Goal: Find specific page/section: Find specific page/section

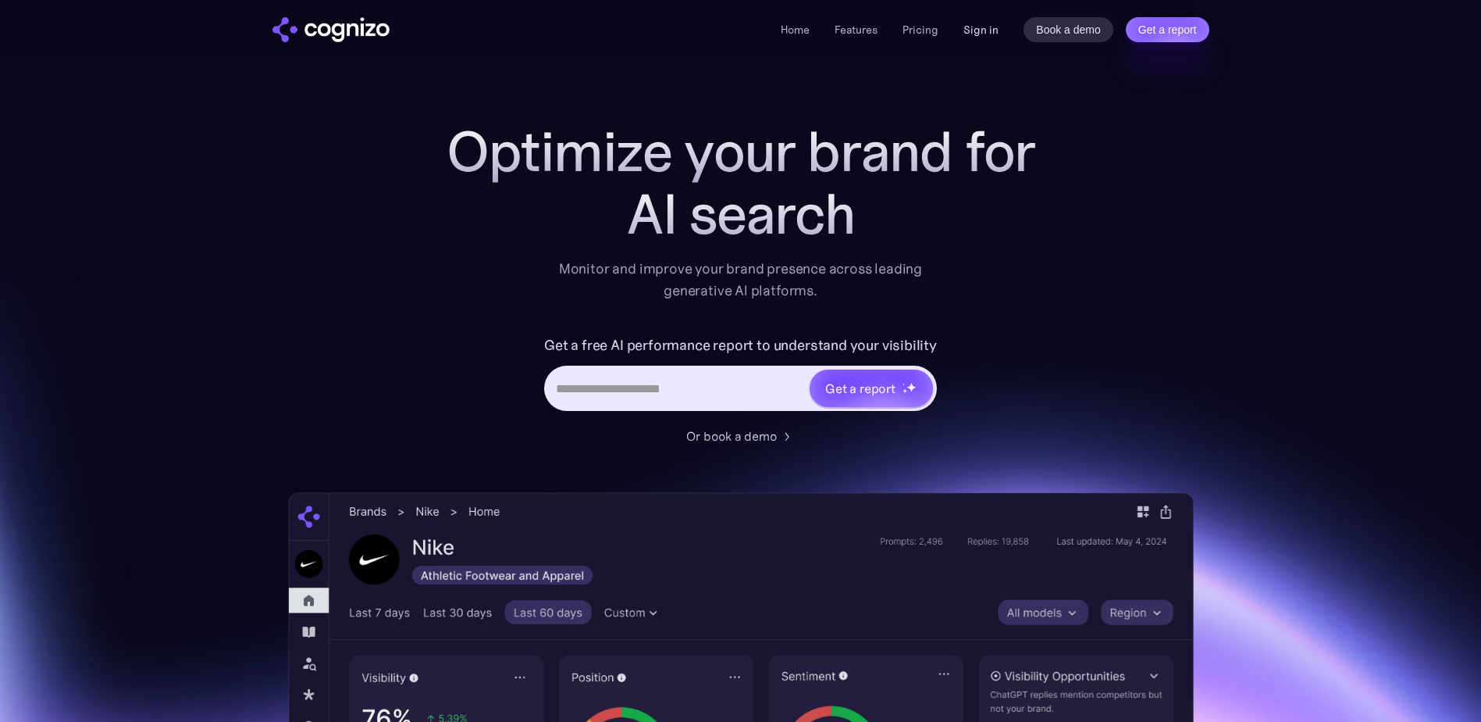
click at [979, 29] on link "Sign in" at bounding box center [981, 29] width 35 height 19
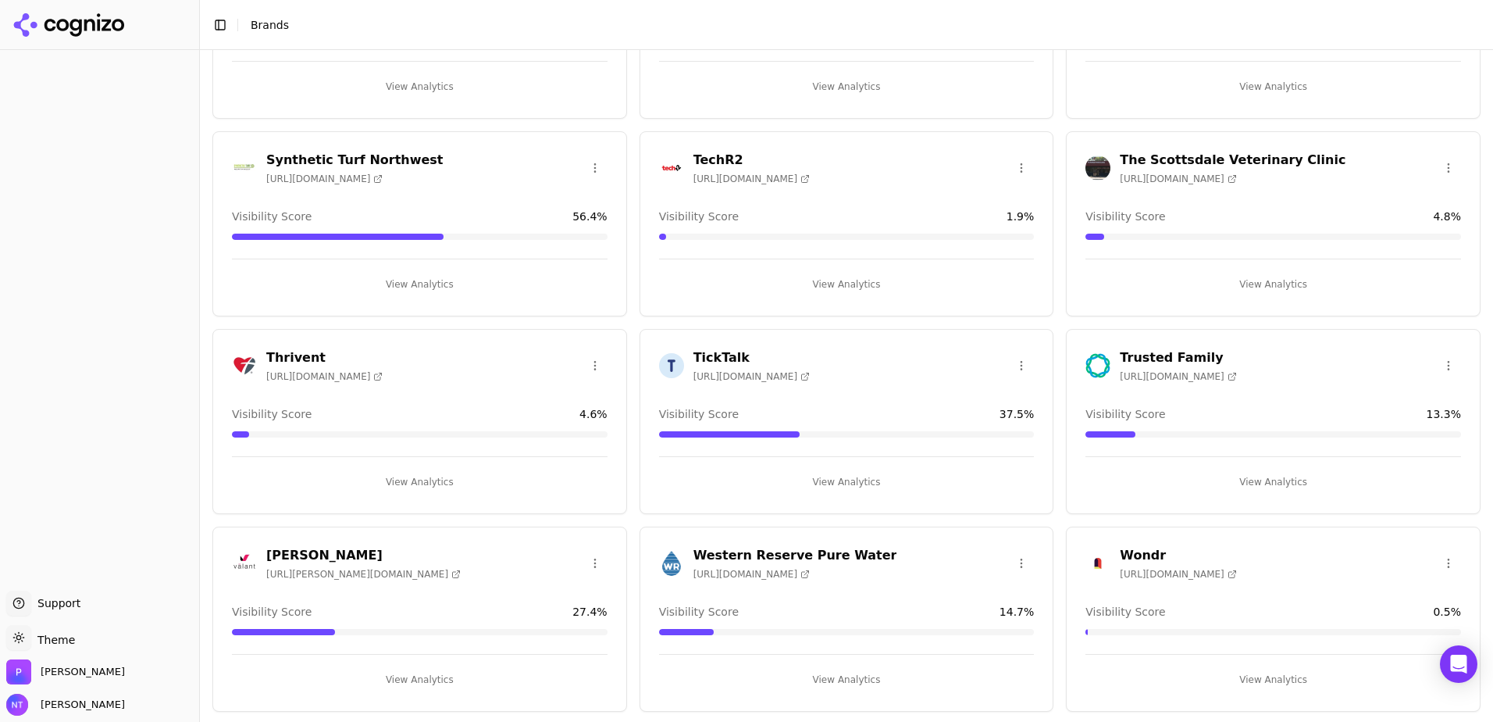
scroll to position [3759, 0]
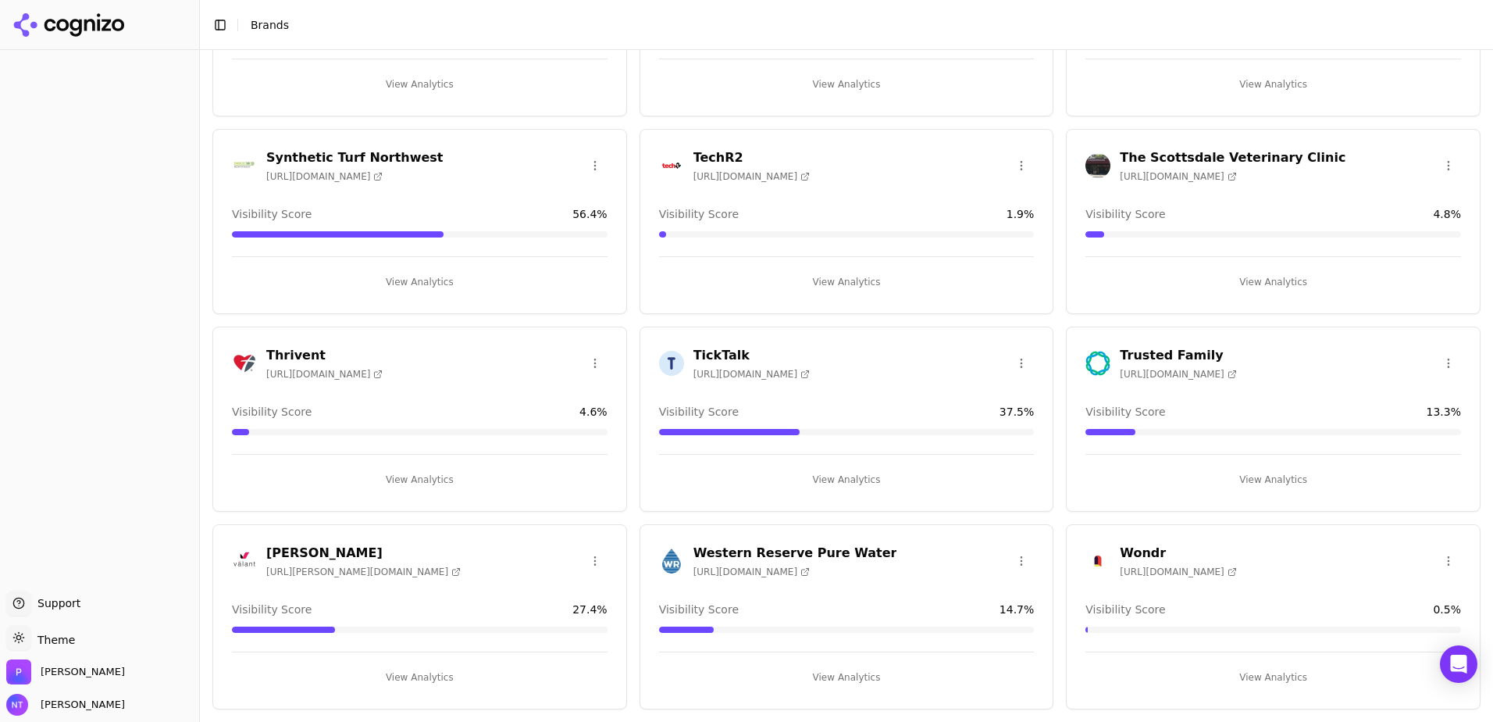
click at [753, 551] on h3 "Western Reserve Pure Water" at bounding box center [795, 553] width 204 height 19
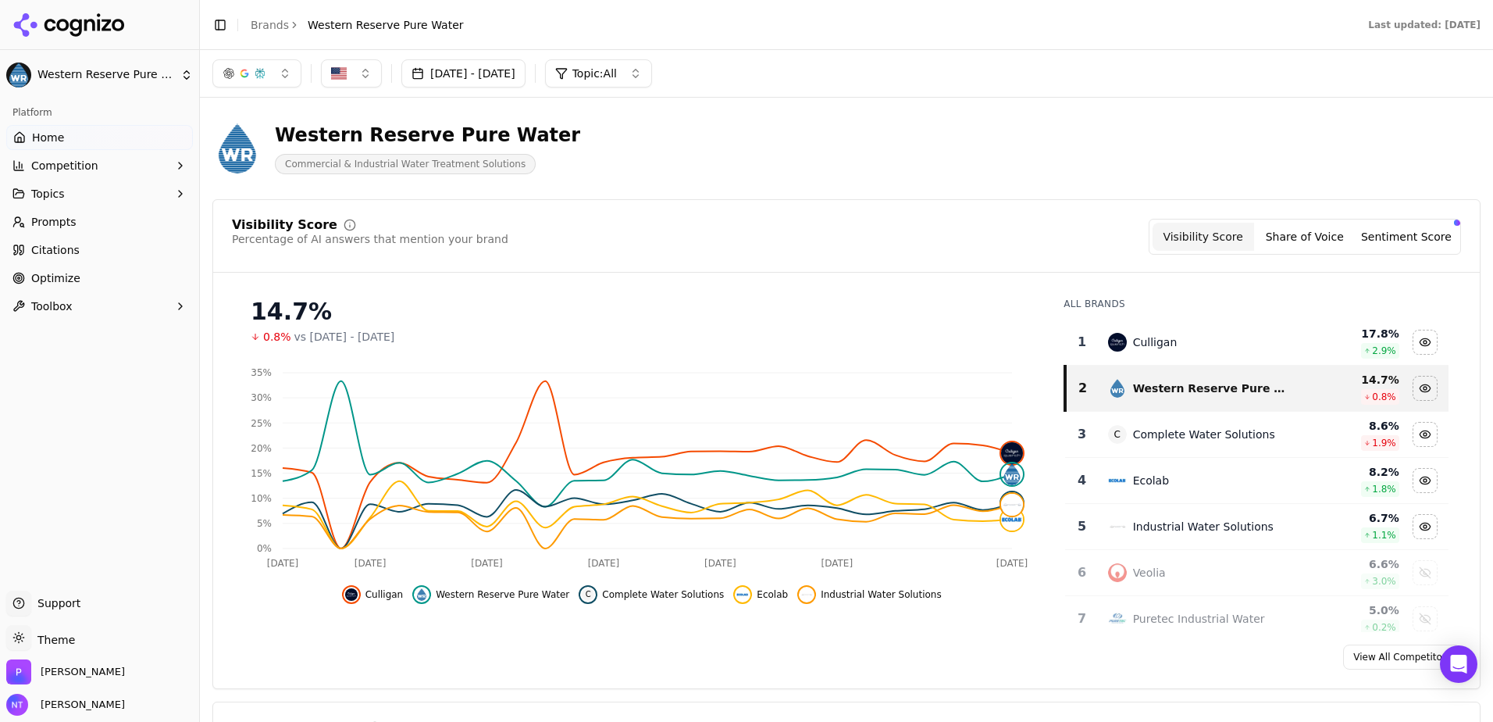
click at [280, 79] on button "button" at bounding box center [256, 73] width 89 height 28
click at [249, 170] on span "Google AI Overviews" at bounding box center [257, 167] width 98 height 31
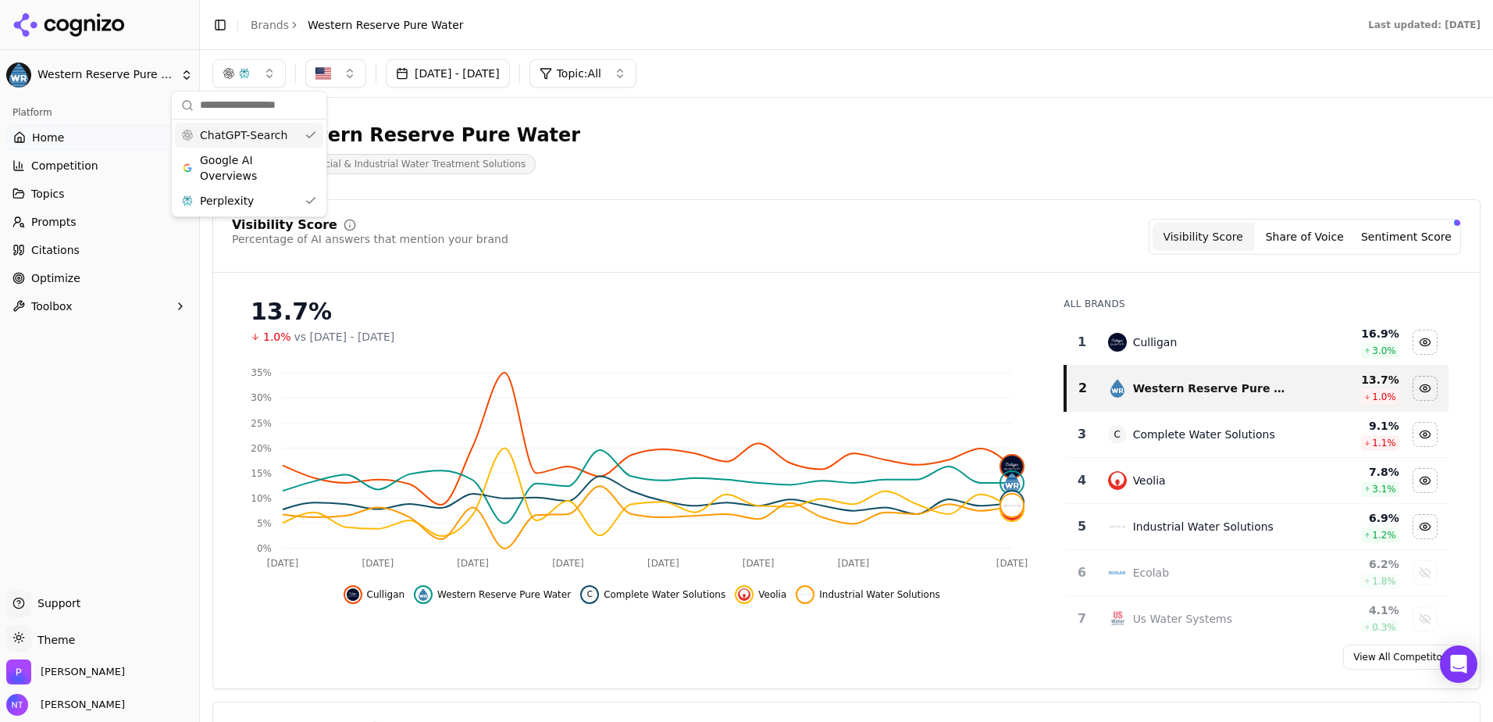
click at [266, 79] on button "button" at bounding box center [248, 73] width 73 height 28
click at [269, 73] on button "button" at bounding box center [248, 73] width 73 height 28
click at [265, 207] on div "Perplexity" at bounding box center [249, 200] width 148 height 25
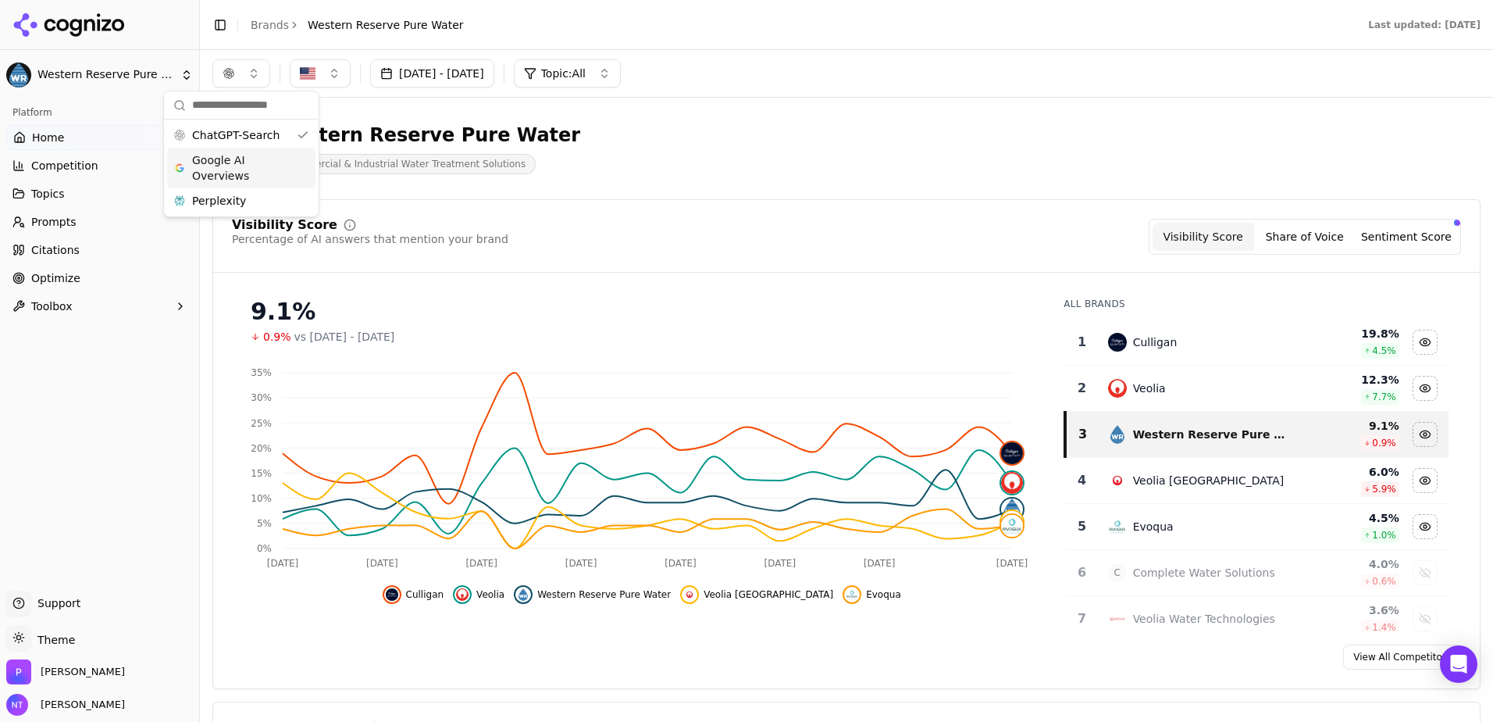
click at [250, 168] on span "Google AI Overviews" at bounding box center [241, 167] width 98 height 31
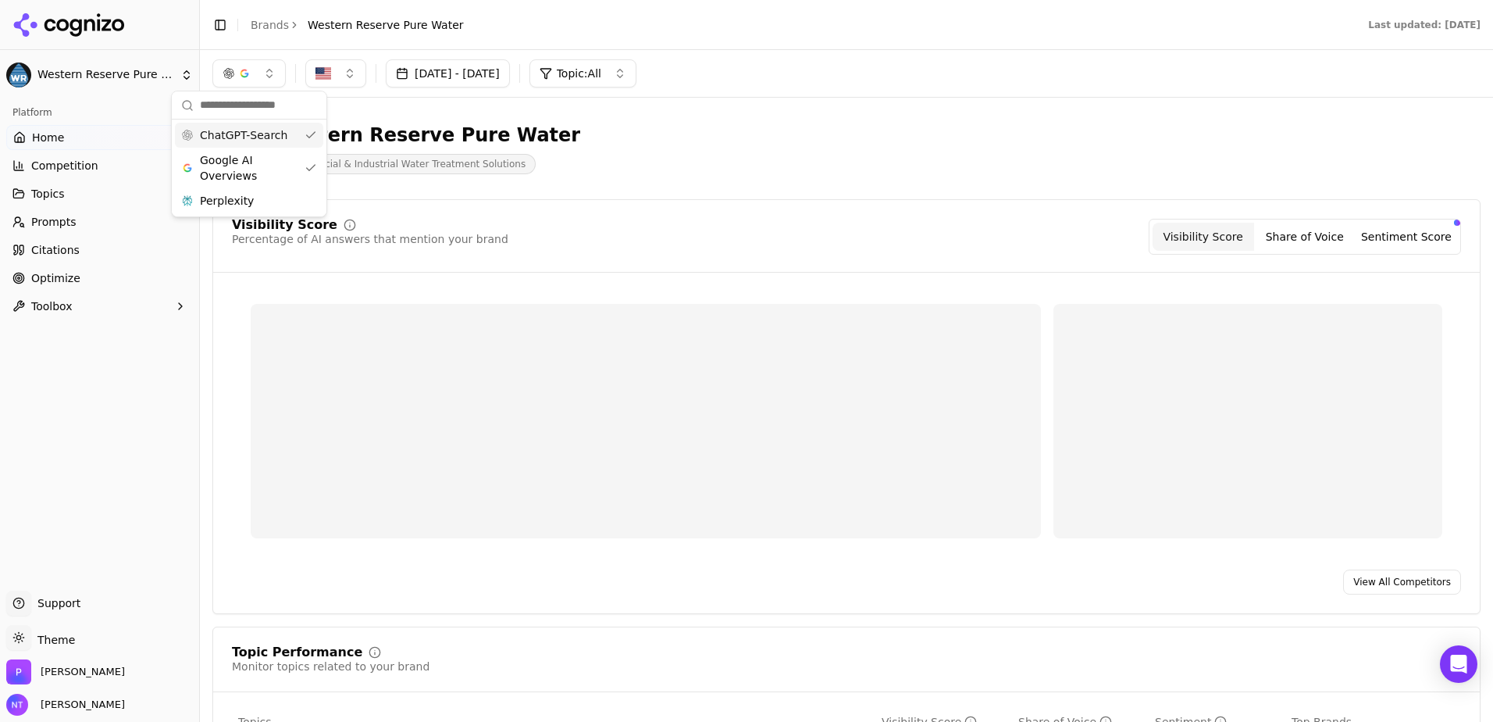
click at [264, 73] on button "button" at bounding box center [248, 73] width 73 height 28
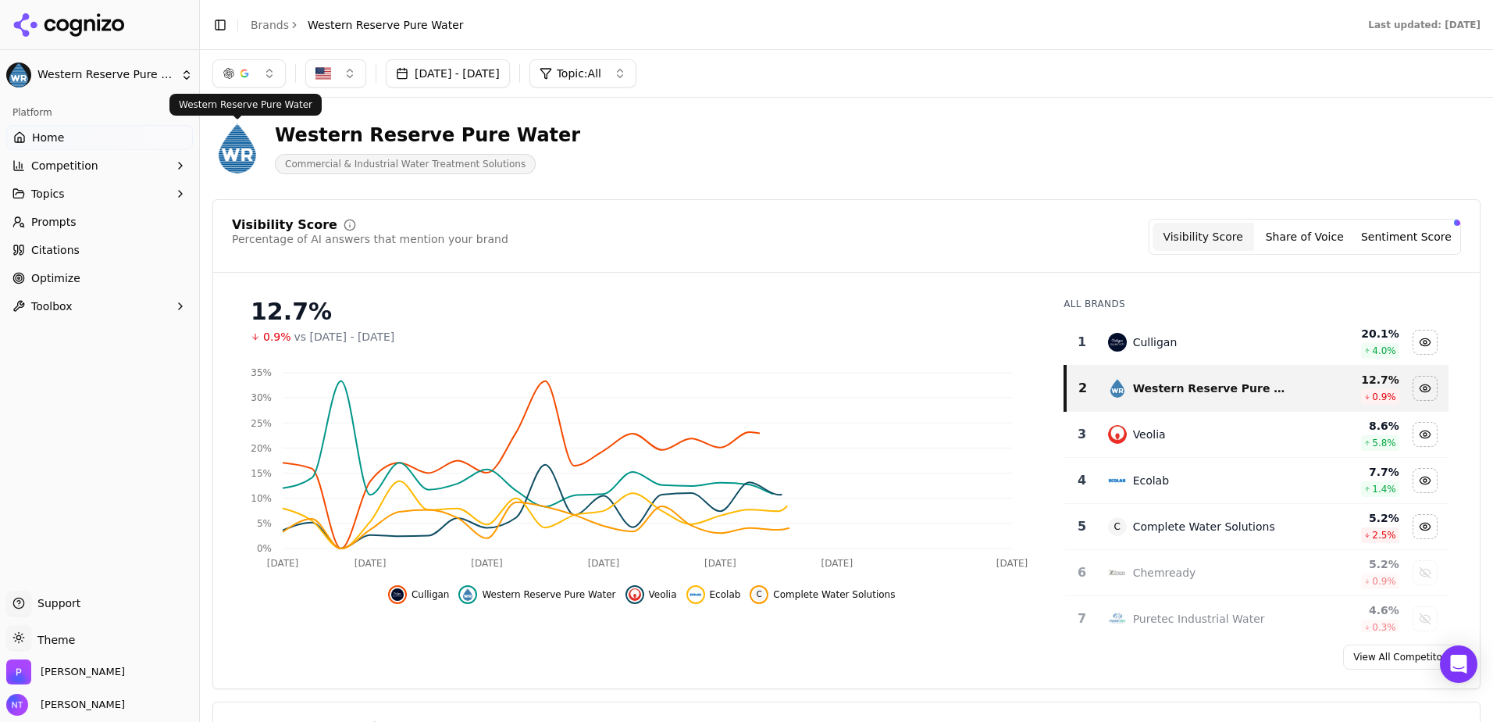
click at [276, 72] on button "button" at bounding box center [248, 73] width 73 height 28
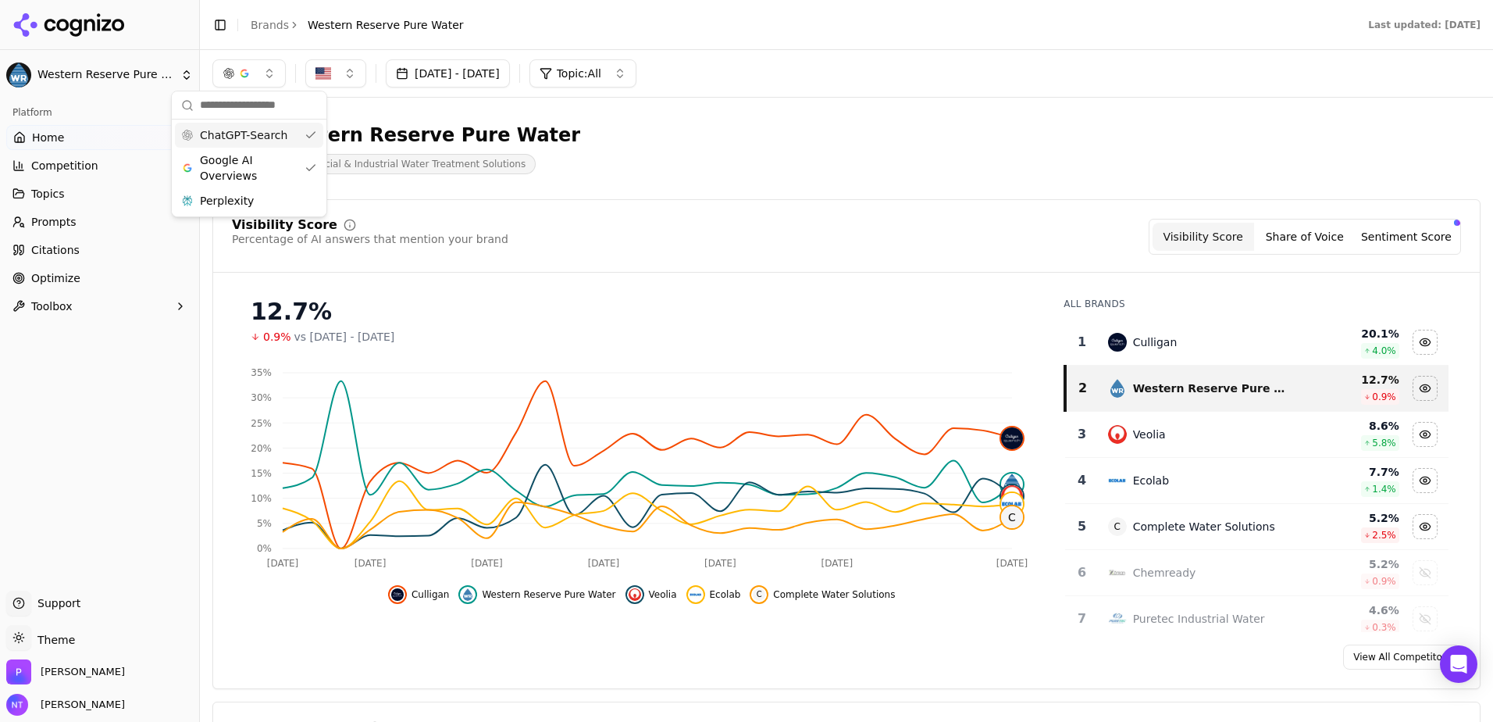
click at [273, 138] on span "ChatGPT-Search" at bounding box center [243, 135] width 87 height 16
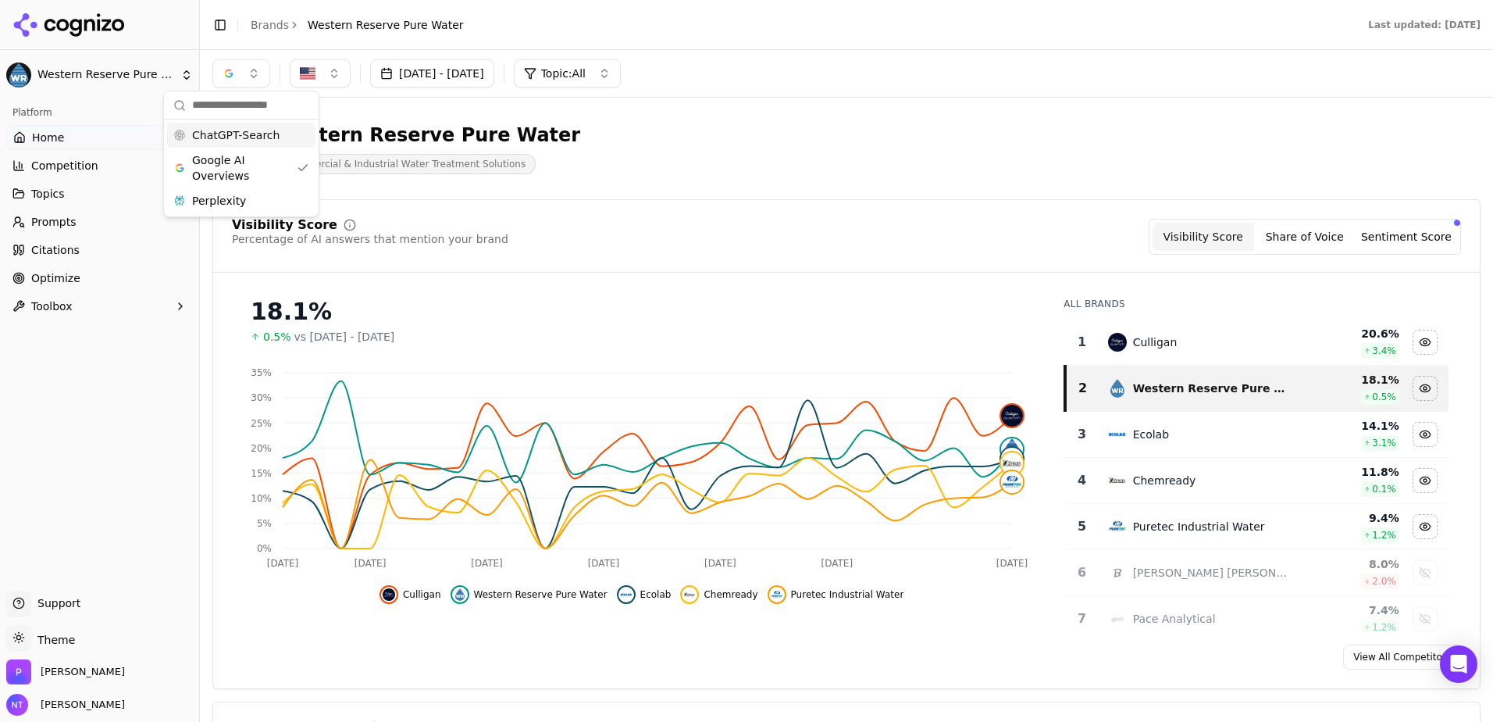
click at [269, 29] on link "Brands" at bounding box center [270, 25] width 38 height 12
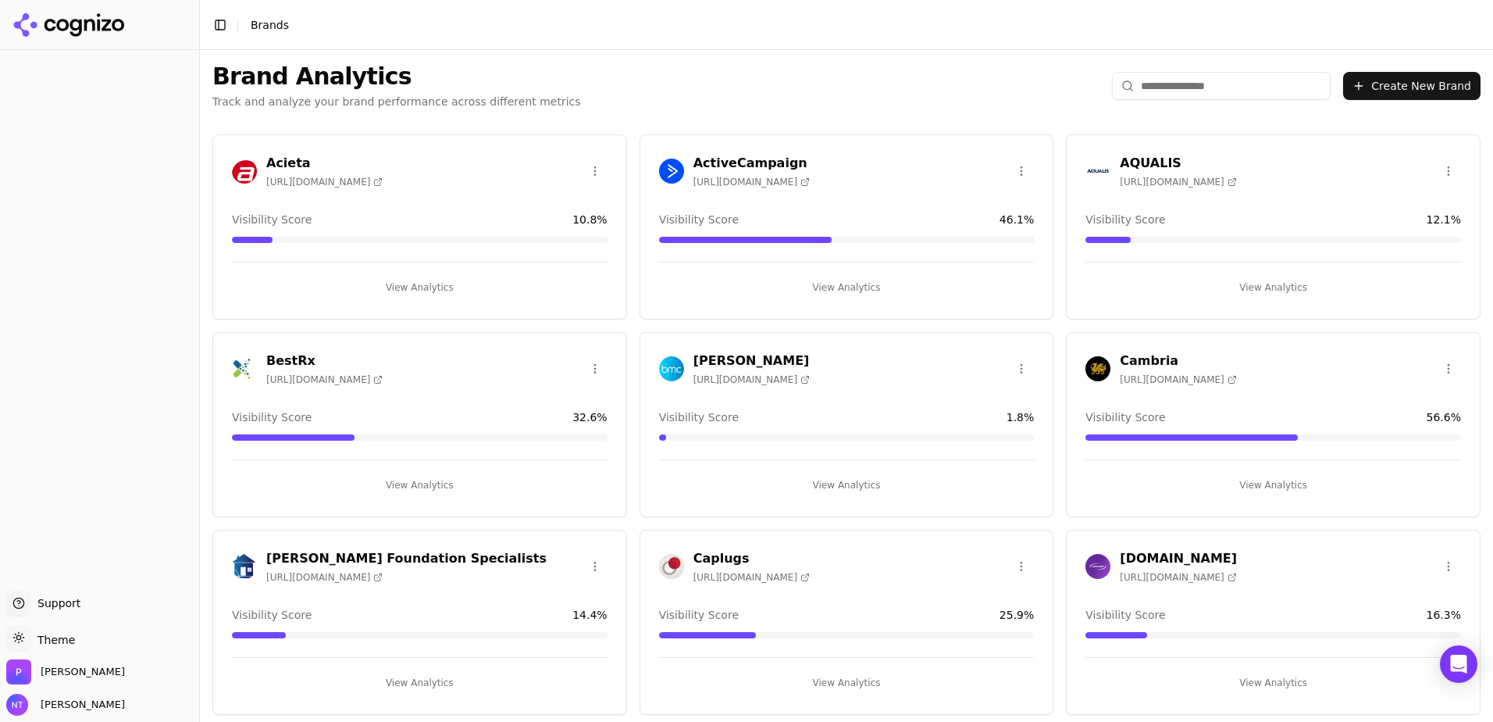
click at [1251, 93] on input "search" at bounding box center [1221, 86] width 219 height 28
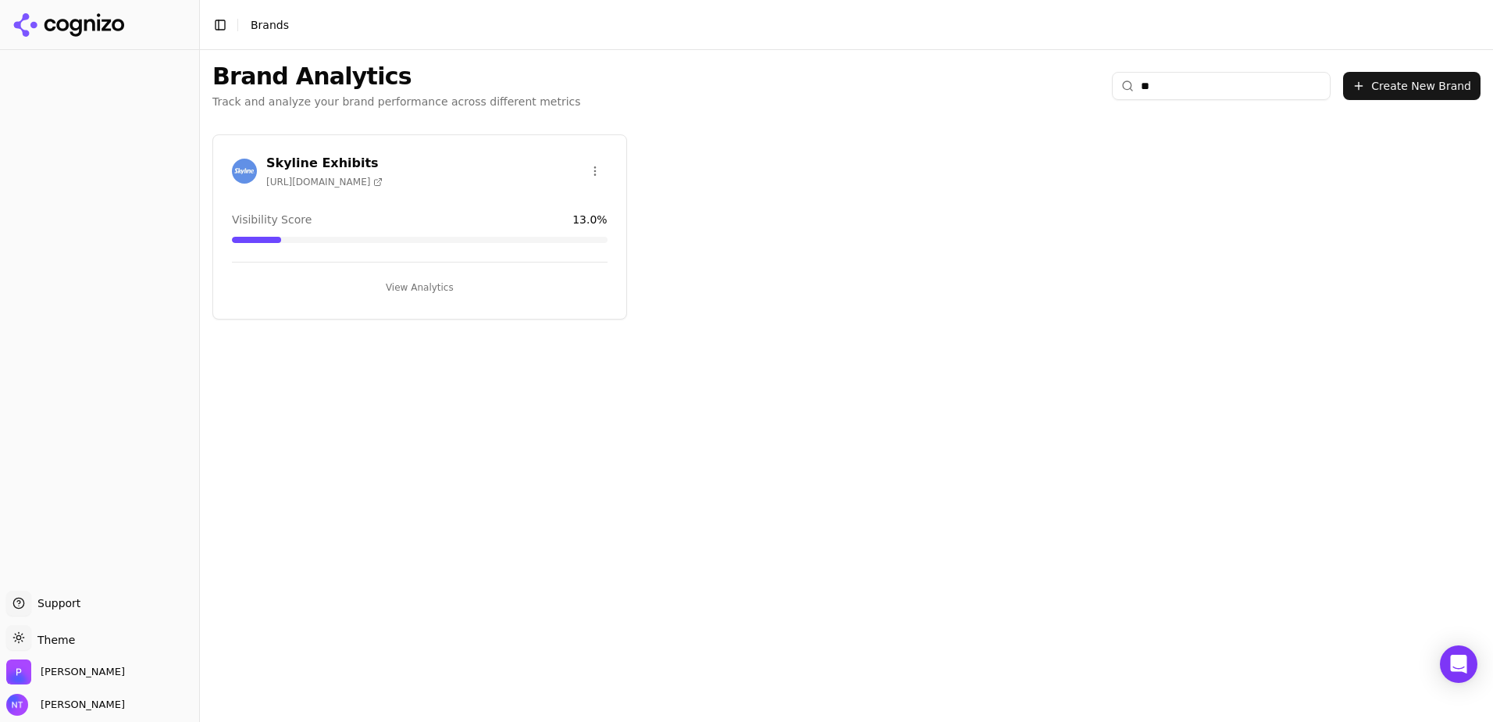
type input "*"
type input "*****"
click at [346, 154] on h3 "The Scottsdale Veterinary Clinic" at bounding box center [379, 163] width 226 height 19
